Goal: Navigation & Orientation: Understand site structure

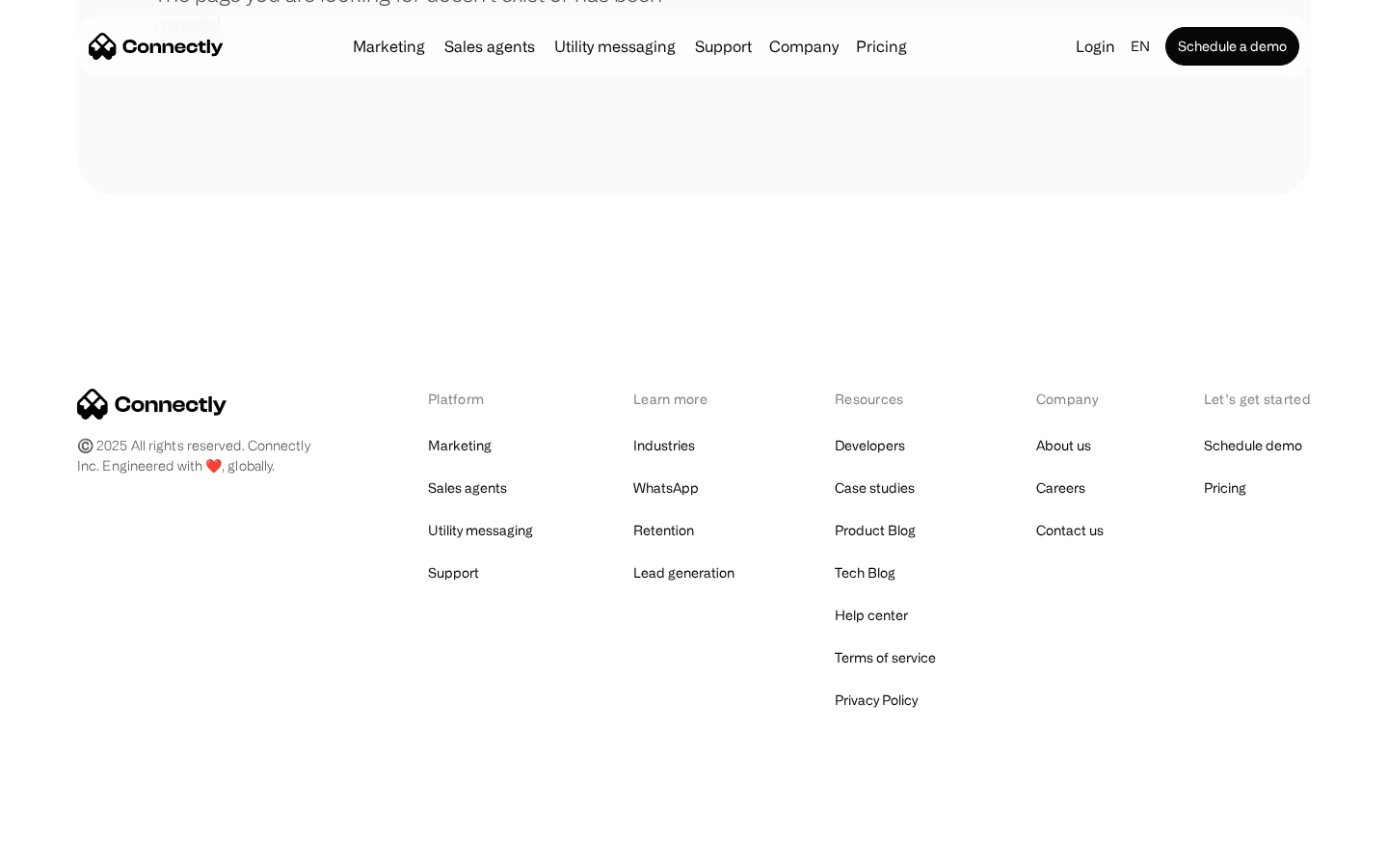
scroll to position [352, 0]
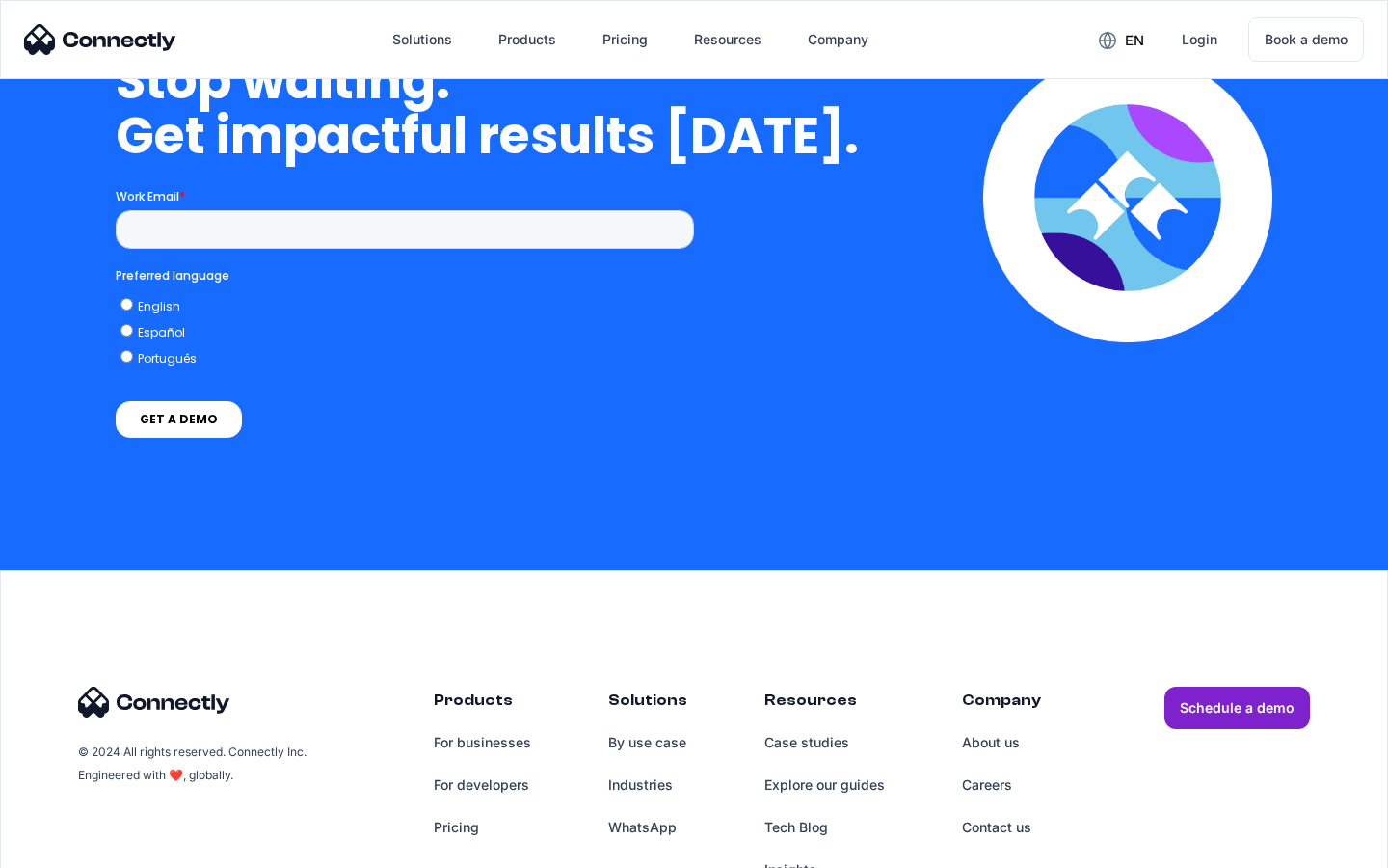
scroll to position [5605, 0]
